Goal: Navigation & Orientation: Find specific page/section

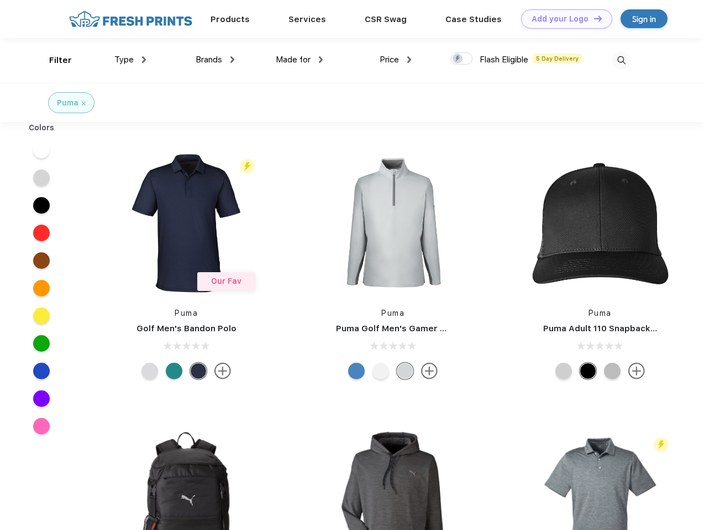
click at [562, 19] on link "Add your Logo Design Tool" at bounding box center [566, 18] width 91 height 19
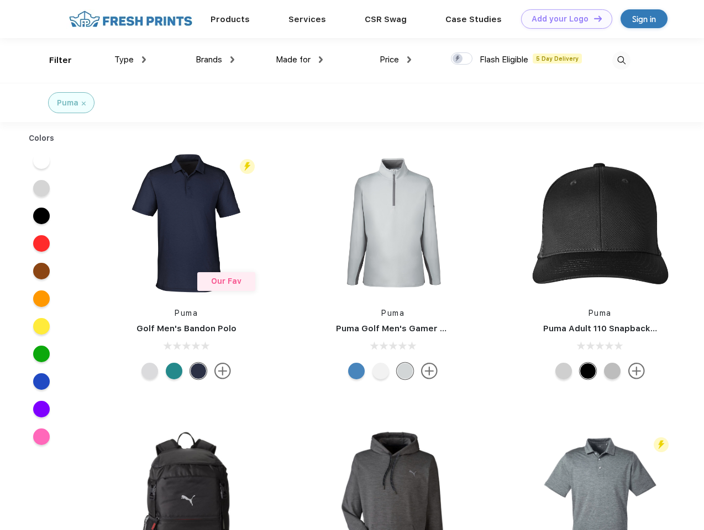
click at [0, 0] on div "Design Tool" at bounding box center [0, 0] width 0 height 0
click at [593, 18] on link "Add your Logo Design Tool" at bounding box center [566, 18] width 91 height 19
click at [53, 60] on div "Filter" at bounding box center [60, 60] width 23 height 13
click at [130, 60] on span "Type" at bounding box center [123, 60] width 19 height 10
click at [215, 60] on span "Brands" at bounding box center [209, 60] width 27 height 10
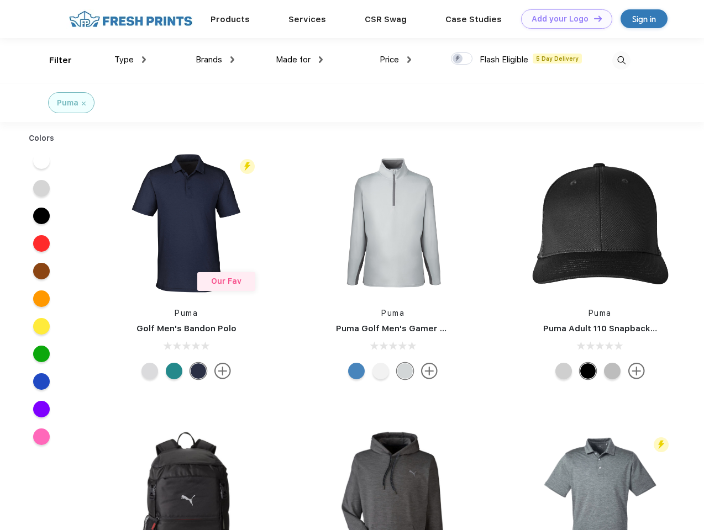
click at [299, 60] on span "Made for" at bounding box center [293, 60] width 35 height 10
click at [396, 60] on span "Price" at bounding box center [389, 60] width 19 height 10
click at [462, 59] on div at bounding box center [462, 58] width 22 height 12
click at [458, 59] on input "checkbox" at bounding box center [454, 55] width 7 height 7
click at [621, 60] on img at bounding box center [621, 60] width 18 height 18
